Goal: Task Accomplishment & Management: Use online tool/utility

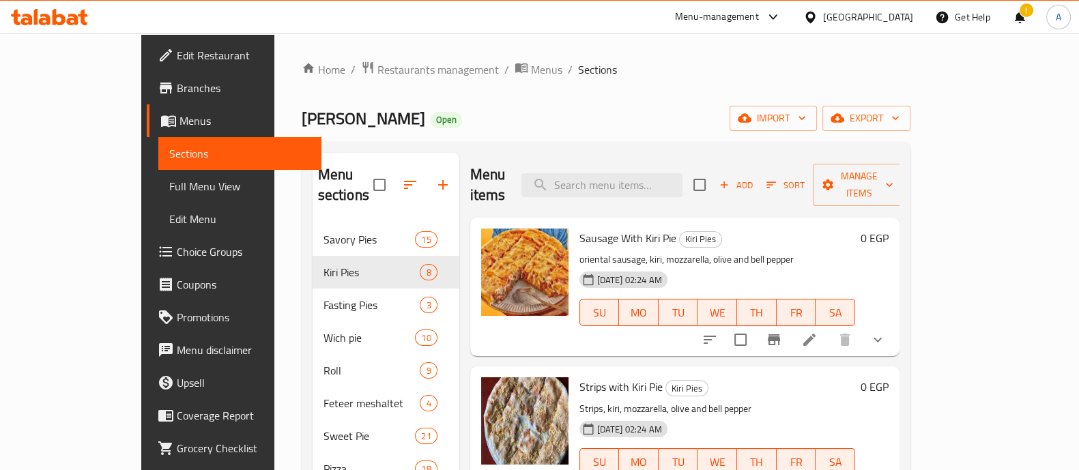
click at [781, 12] on icon at bounding box center [773, 17] width 16 height 16
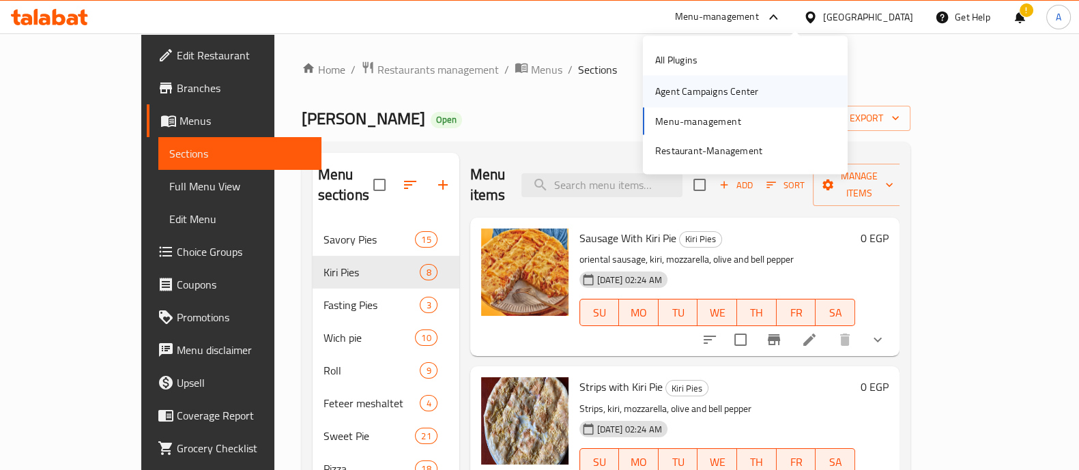
click at [765, 86] on div "Agent Campaigns Center" at bounding box center [706, 91] width 125 height 31
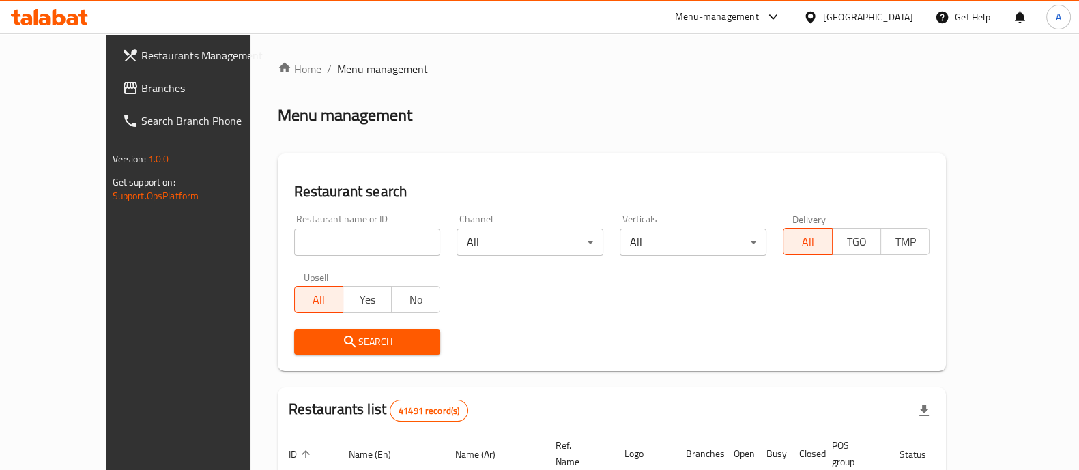
click at [382, 244] on input "search" at bounding box center [367, 242] width 147 height 27
type input "molo br"
click button "Search" at bounding box center [367, 342] width 147 height 25
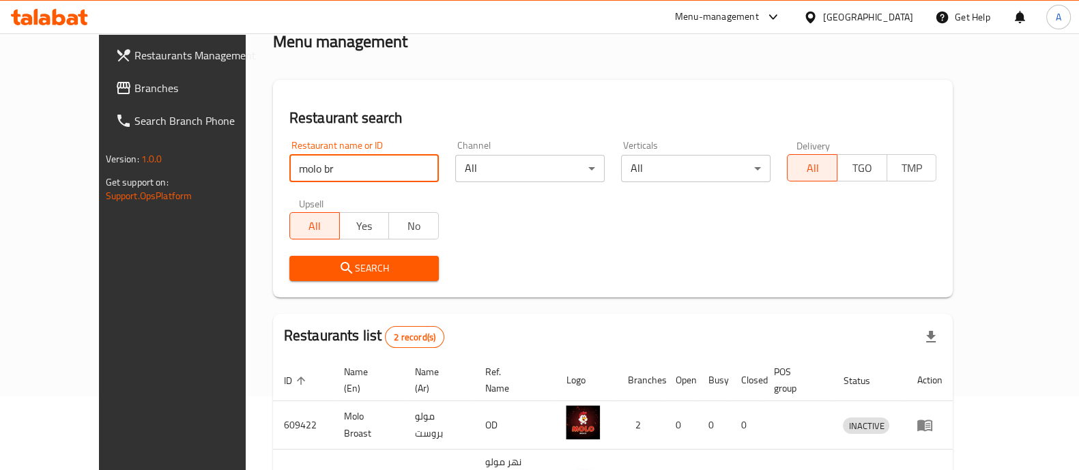
scroll to position [160, 0]
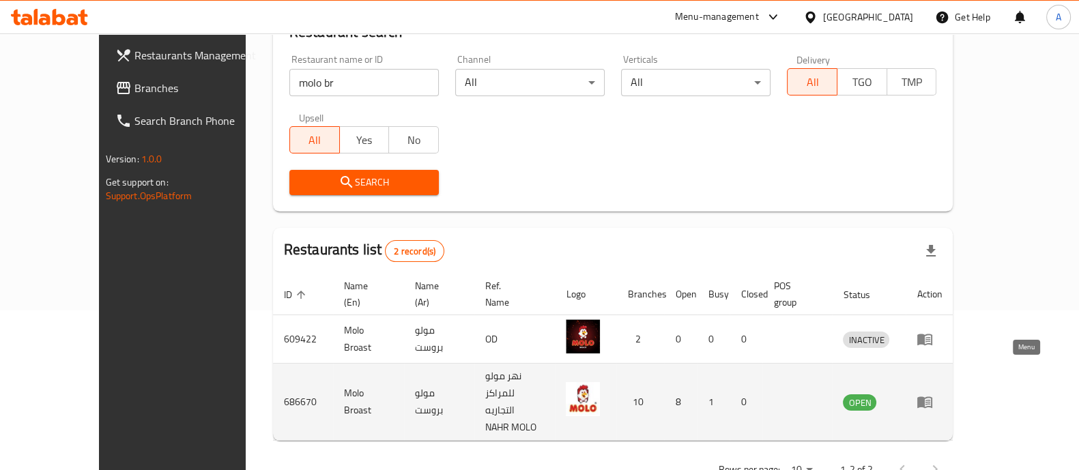
click at [932, 397] on icon "enhanced table" at bounding box center [924, 403] width 15 height 12
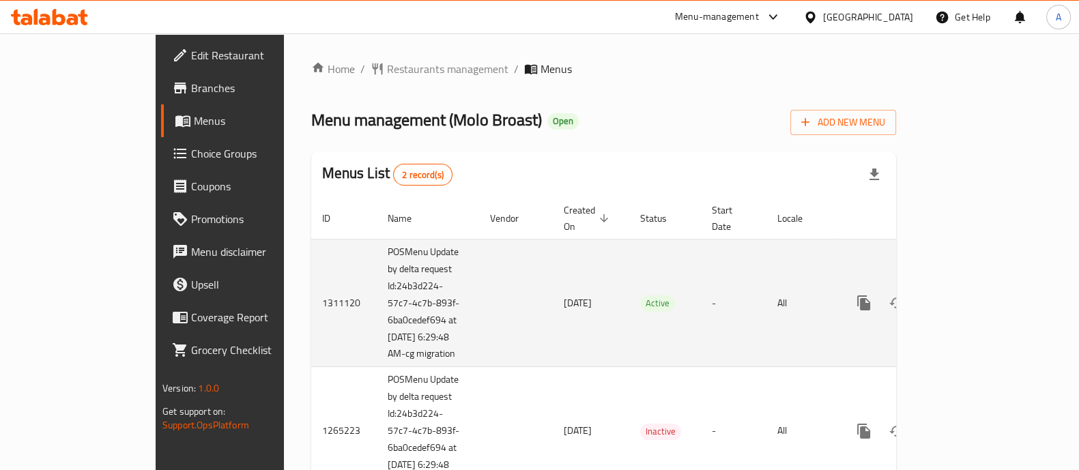
scroll to position [65, 0]
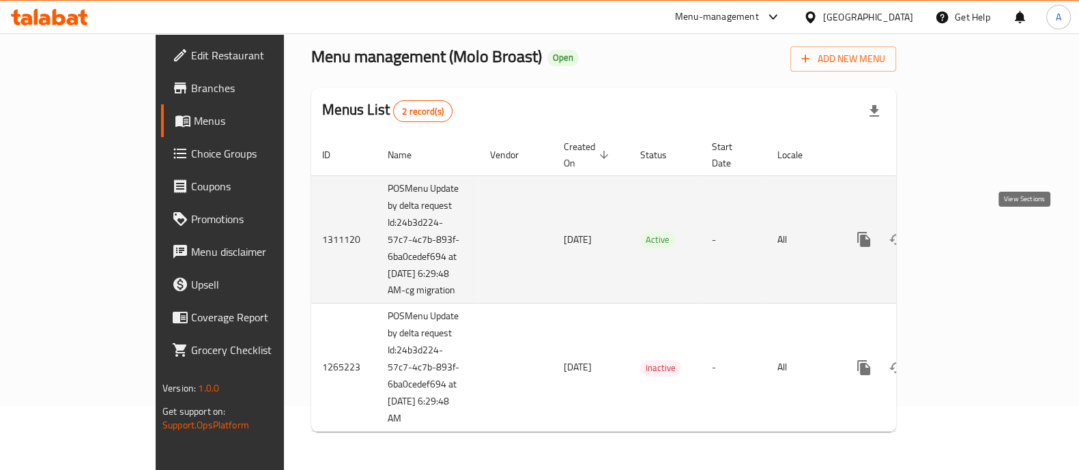
click at [979, 240] on link "enhanced table" at bounding box center [962, 239] width 33 height 33
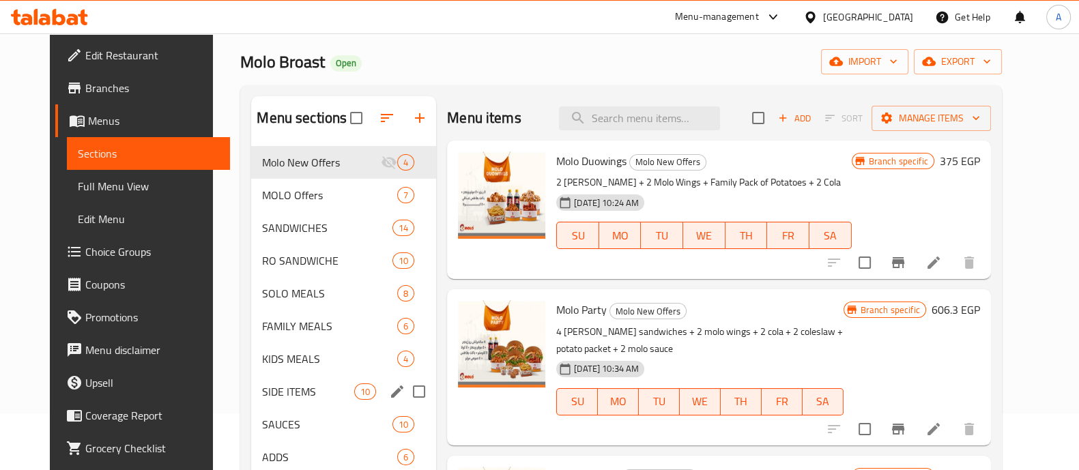
scroll to position [20, 0]
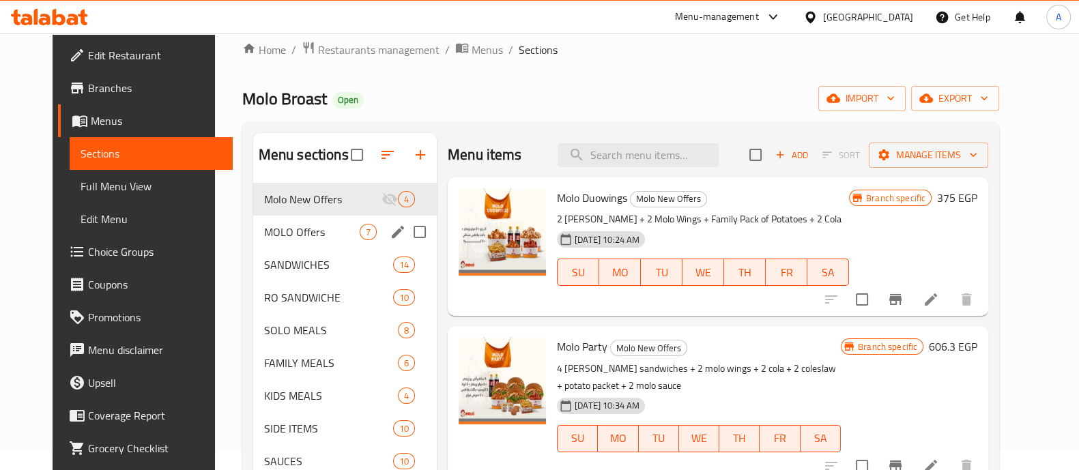
click at [304, 240] on div "MOLO Offers 7" at bounding box center [345, 232] width 184 height 33
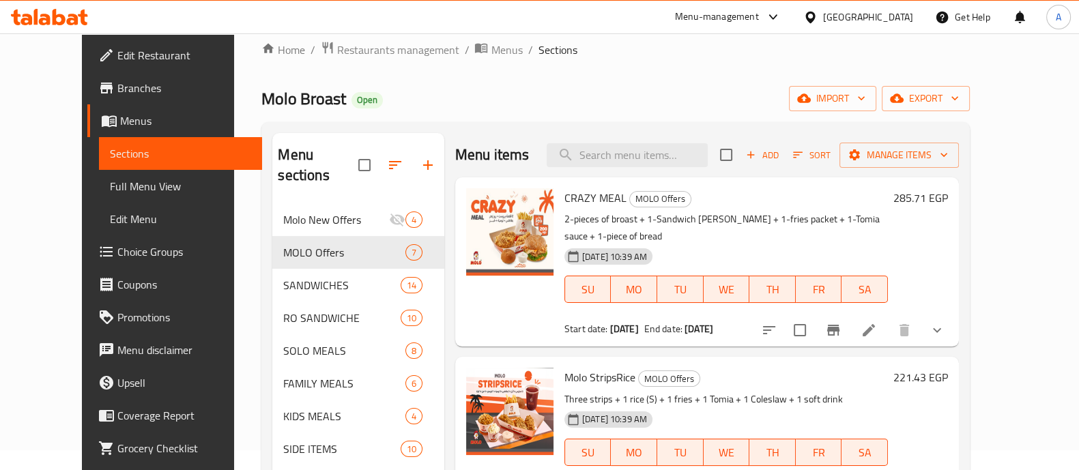
click at [948, 394] on div "221.43 EGP" at bounding box center [918, 433] width 60 height 130
